Goal: Task Accomplishment & Management: Manage account settings

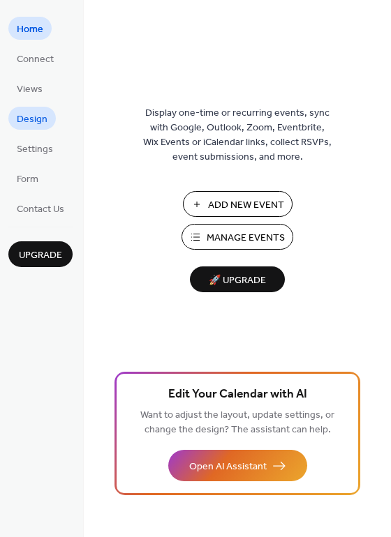
click at [25, 116] on span "Design" at bounding box center [32, 119] width 31 height 15
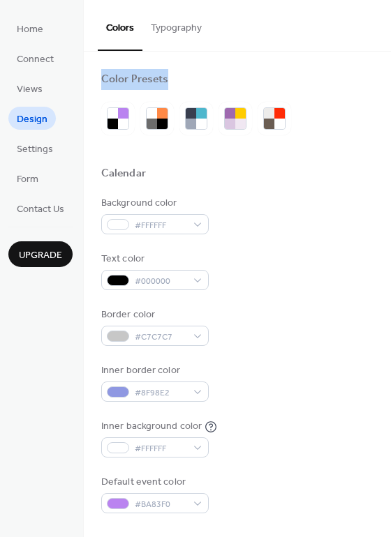
drag, startPoint x: 386, startPoint y: 44, endPoint x: 387, endPoint y: 104, distance: 60.0
click at [387, 104] on div "Colors Typography Color Presets Calendar Background color #FFFFFF Text color #0…" at bounding box center [237, 268] width 307 height 537
click at [176, 30] on button "Typography" at bounding box center [176, 25] width 68 height 50
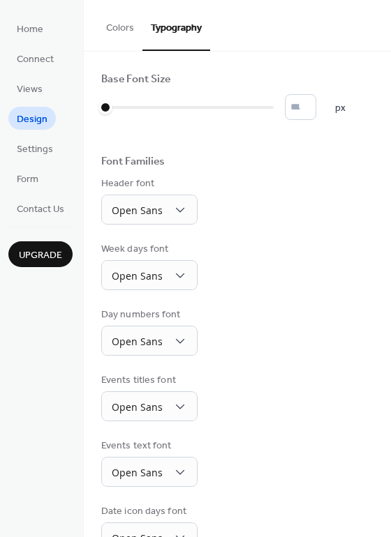
scroll to position [102, 0]
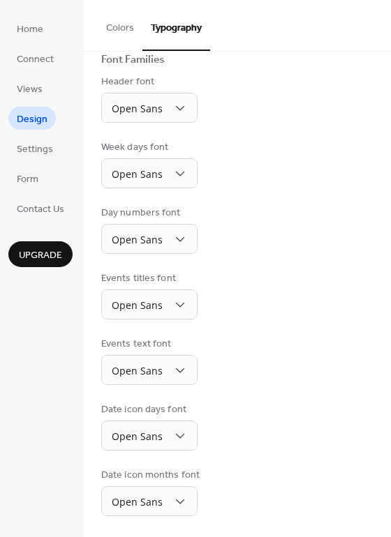
click at [386, 412] on div "Base Font Size * px Font Families Header font Open Sans Week days font Open San…" at bounding box center [237, 243] width 307 height 587
drag, startPoint x: 384, startPoint y: 262, endPoint x: 373, endPoint y: 210, distance: 53.3
click at [373, 210] on div "Base Font Size * px Font Families Header font Open Sans Week days font Open San…" at bounding box center [237, 243] width 307 height 587
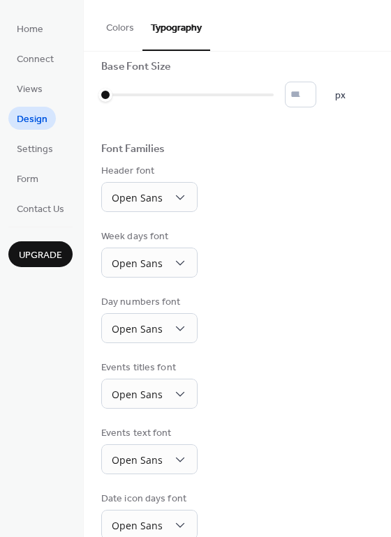
scroll to position [0, 0]
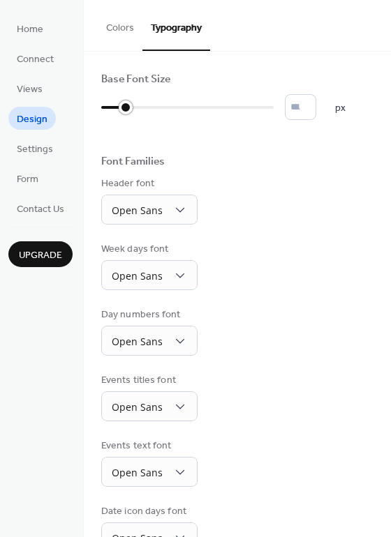
drag, startPoint x: 107, startPoint y: 107, endPoint x: 127, endPoint y: 105, distance: 20.3
click at [127, 105] on div at bounding box center [126, 107] width 14 height 14
type input "**"
drag, startPoint x: 127, startPoint y: 105, endPoint x: 139, endPoint y: 107, distance: 12.0
click at [139, 107] on div at bounding box center [123, 107] width 45 height 22
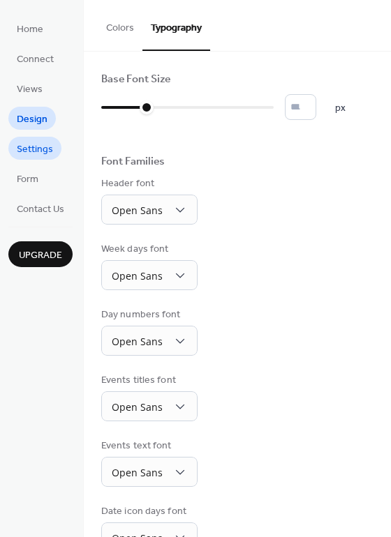
click at [33, 144] on span "Settings" at bounding box center [35, 149] width 36 height 15
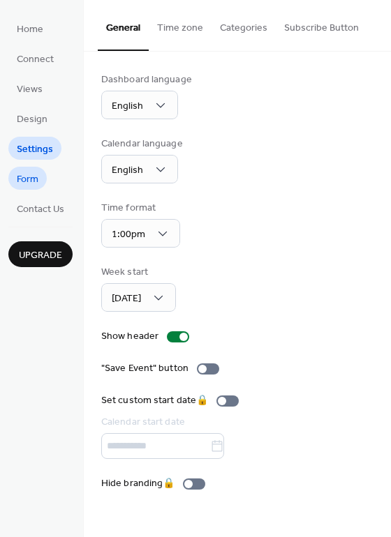
click at [34, 181] on span "Form" at bounding box center [28, 179] width 22 height 15
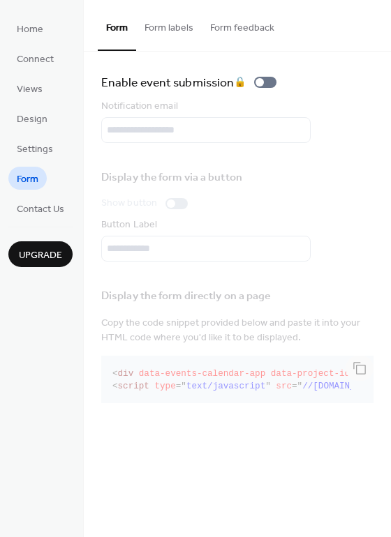
click at [173, 37] on button "Form labels" at bounding box center [169, 25] width 66 height 50
